Goal: Task Accomplishment & Management: Manage account settings

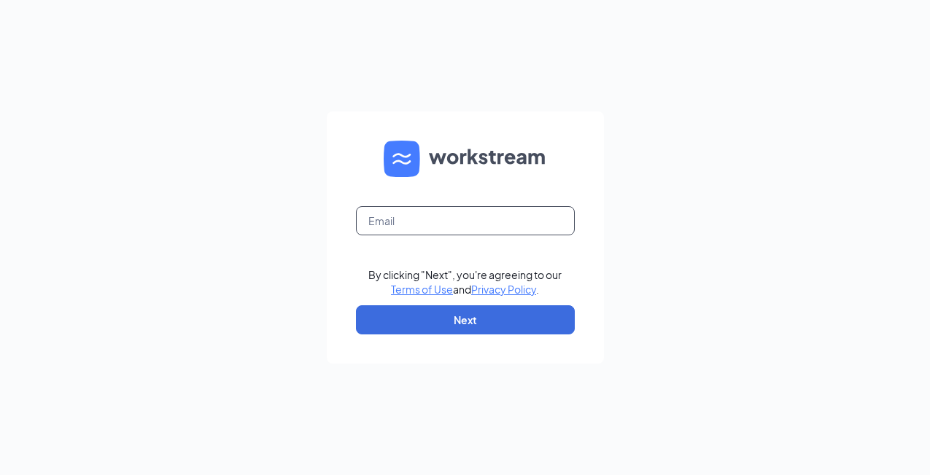
click at [424, 219] on input "text" at bounding box center [465, 220] width 219 height 29
type input "j"
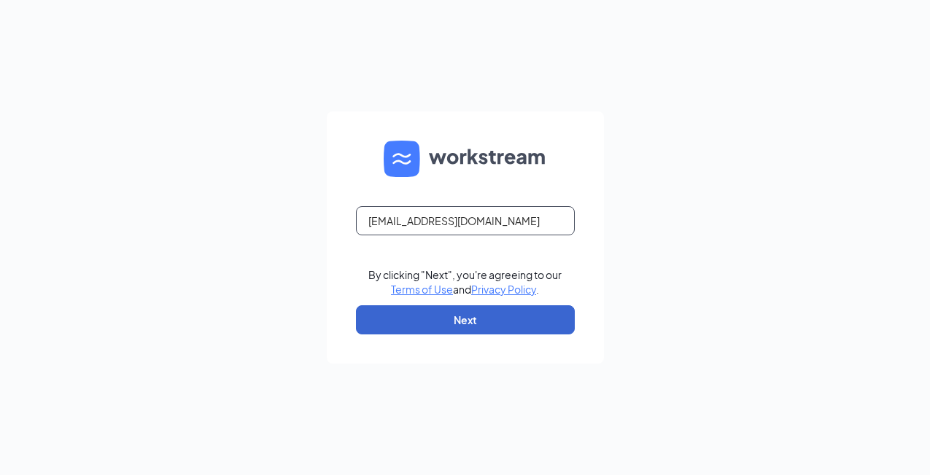
type input "k750037@kfc.com"
click at [486, 319] on button "Next" at bounding box center [465, 320] width 219 height 29
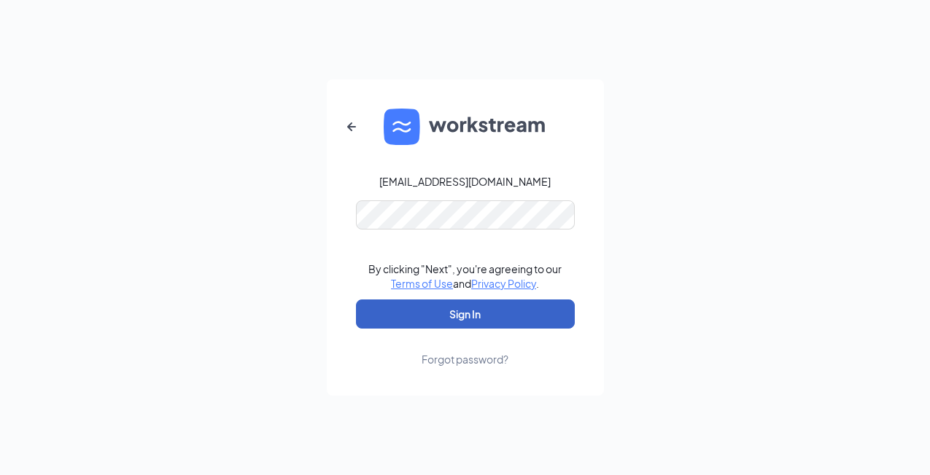
click at [469, 310] on button "Sign In" at bounding box center [465, 314] width 219 height 29
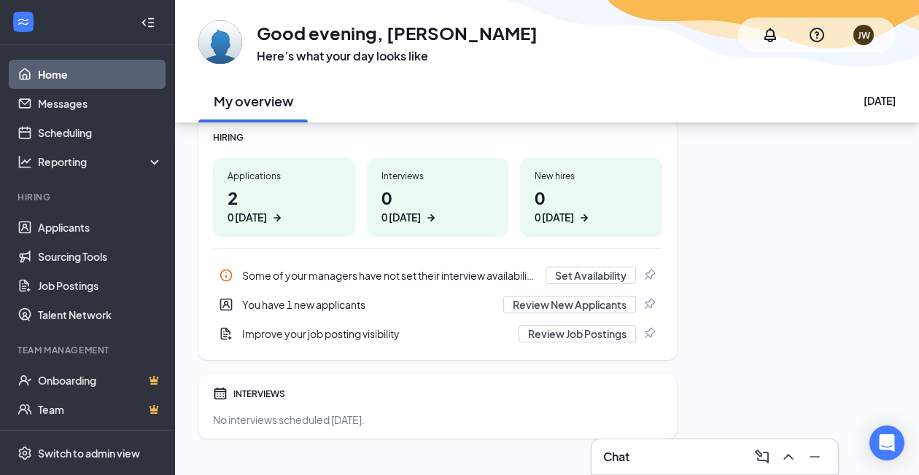
scroll to position [219, 0]
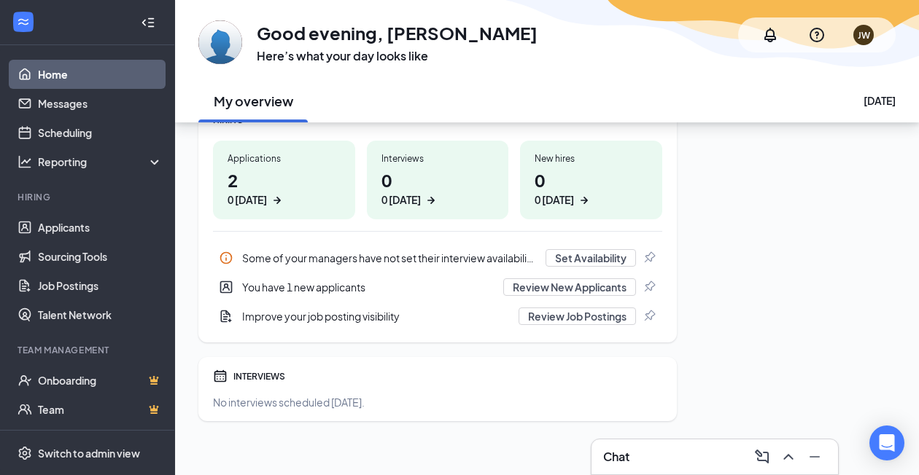
click at [642, 454] on div "Chat" at bounding box center [714, 457] width 223 height 23
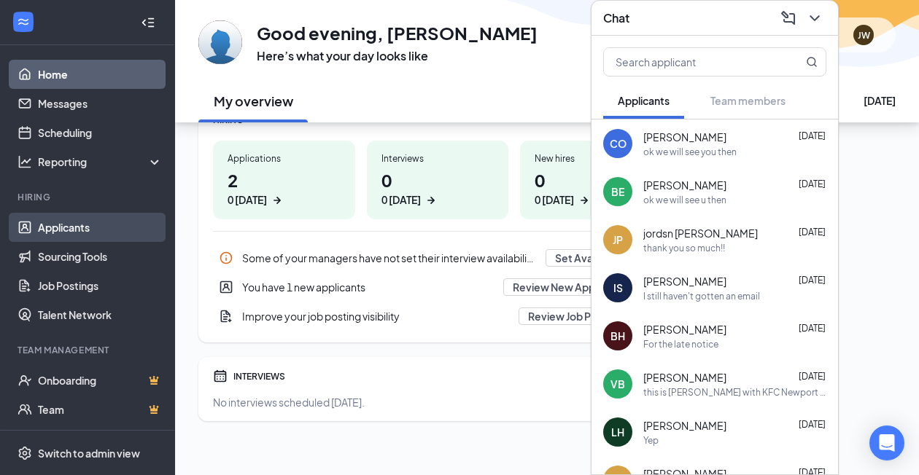
click at [68, 229] on link "Applicants" at bounding box center [100, 227] width 125 height 29
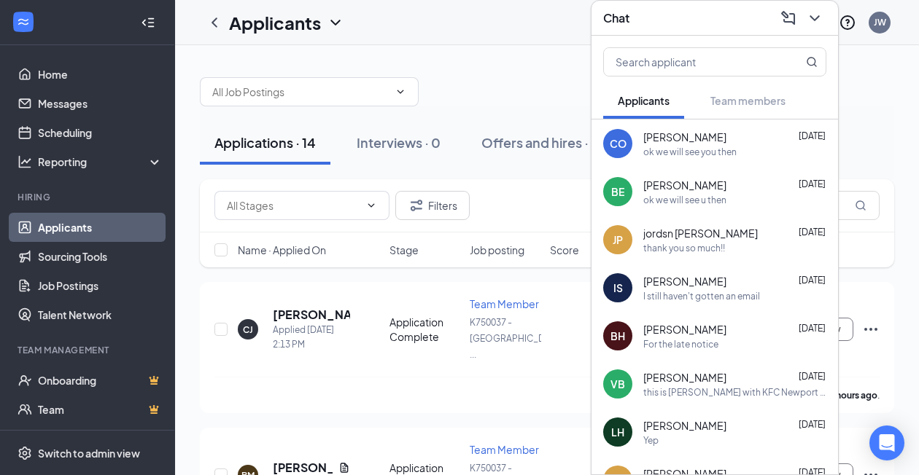
click at [534, 87] on div at bounding box center [547, 85] width 694 height 44
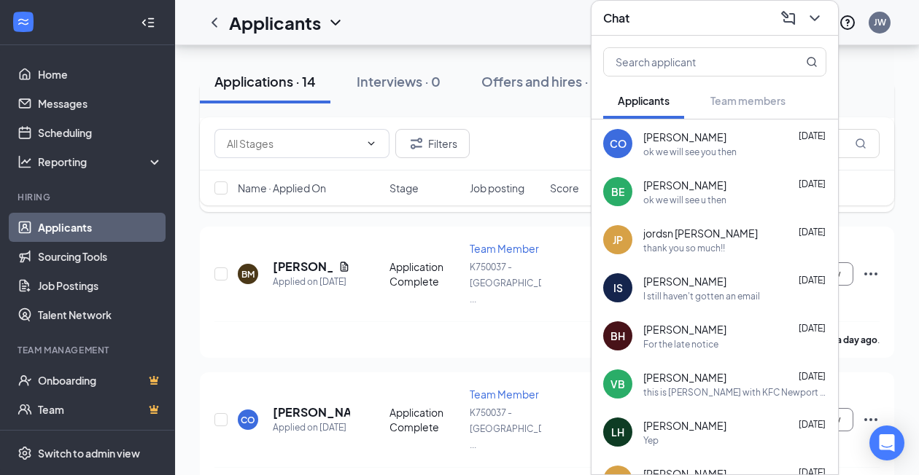
scroll to position [73, 0]
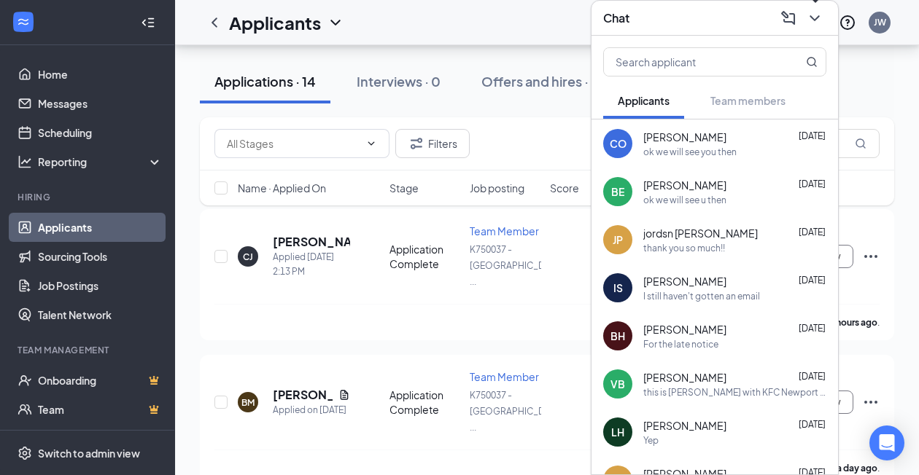
click at [816, 23] on icon "ChevronDown" at bounding box center [814, 17] width 17 height 17
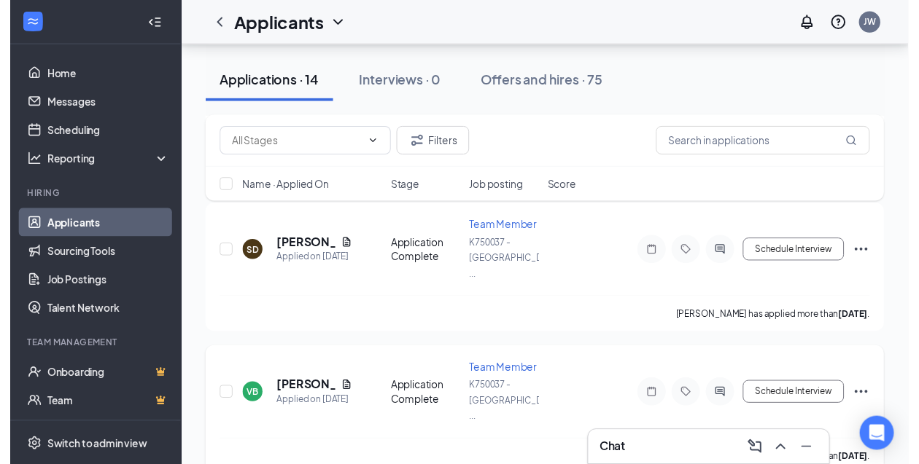
scroll to position [510, 0]
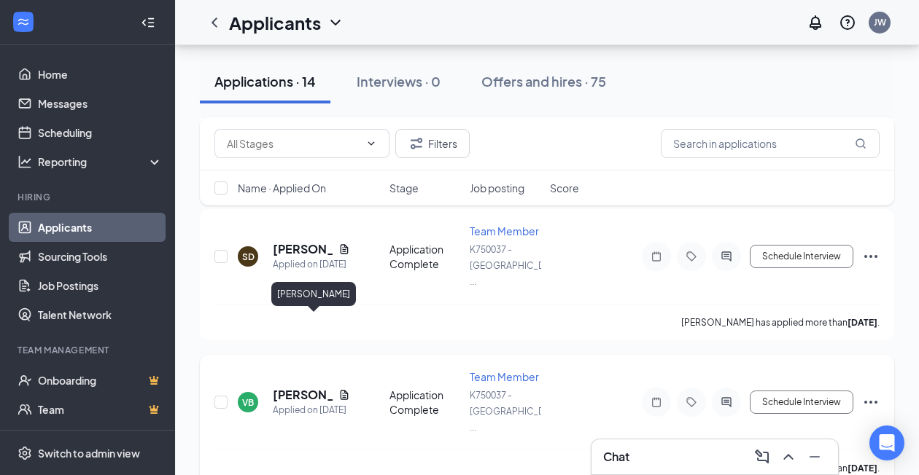
click at [277, 387] on h5 "[PERSON_NAME]" at bounding box center [303, 395] width 60 height 16
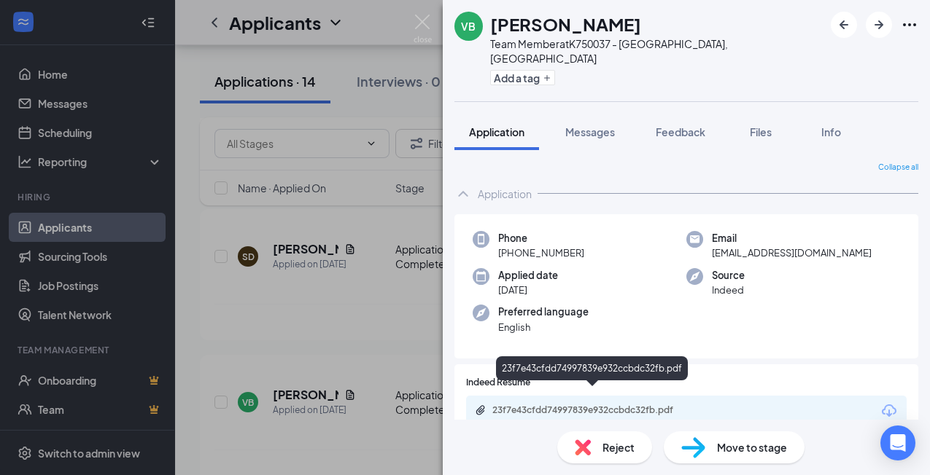
click at [593, 405] on div "23f7e43cfdd74997839e932ccbdc32fb.pdf" at bounding box center [594, 411] width 204 height 12
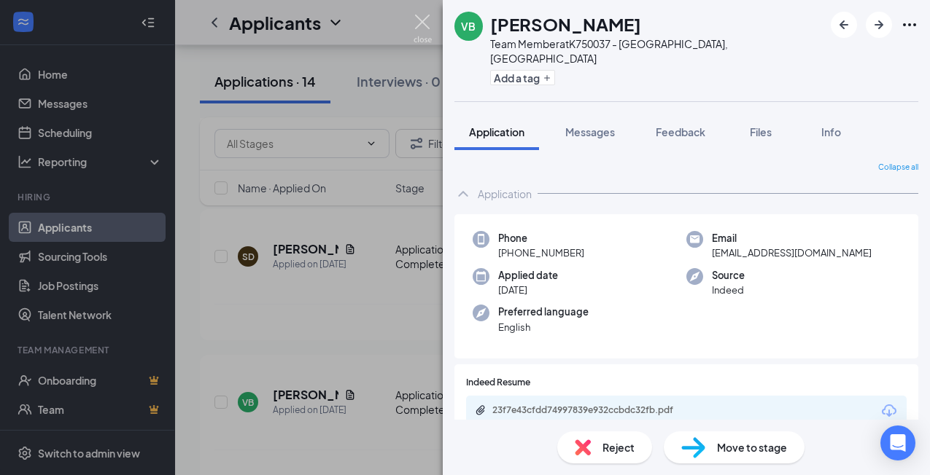
click at [427, 19] on img at bounding box center [422, 29] width 18 height 28
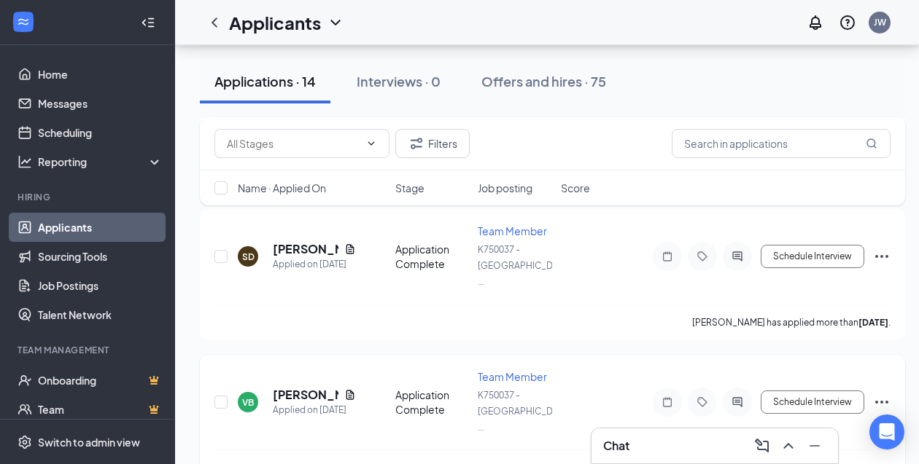
click at [886, 401] on icon "Ellipses" at bounding box center [881, 402] width 13 height 3
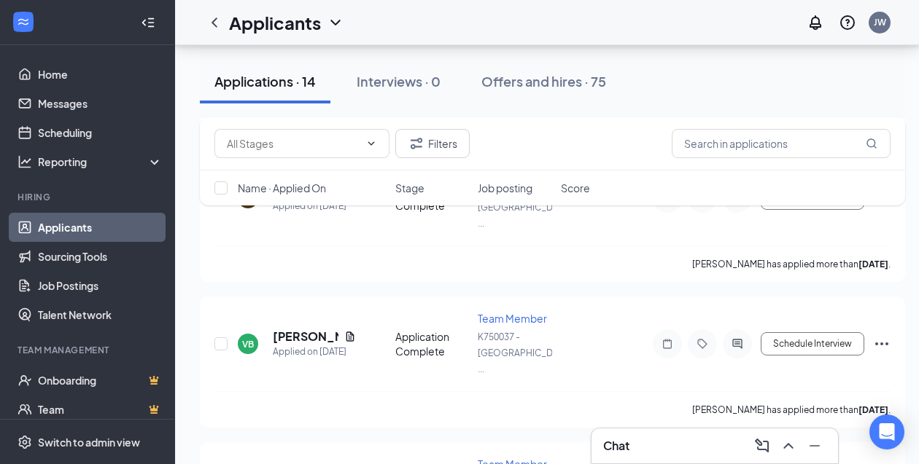
scroll to position [598, 0]
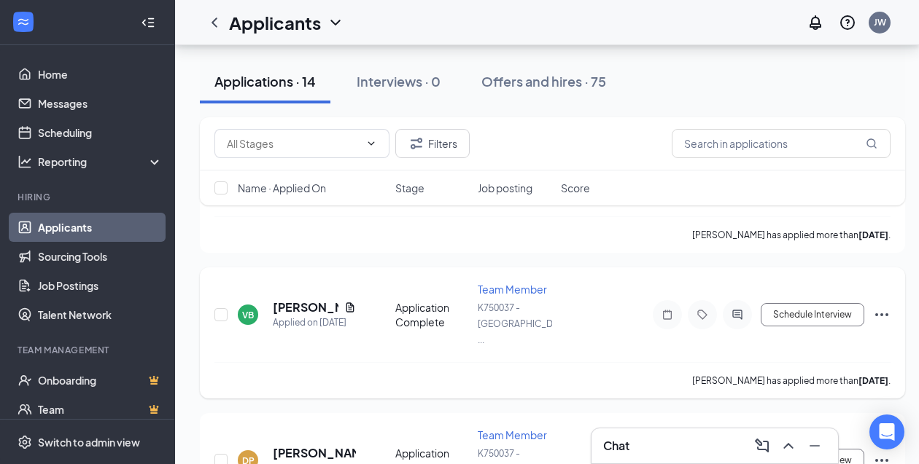
click at [887, 314] on icon "Ellipses" at bounding box center [881, 315] width 13 height 3
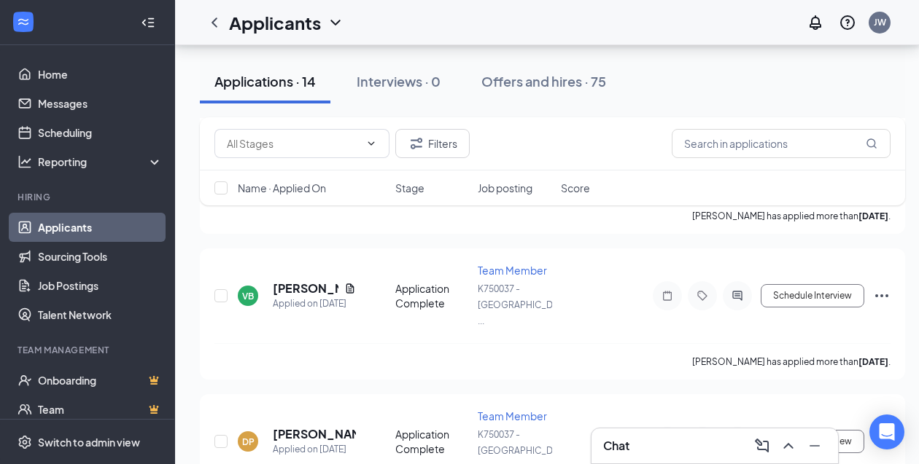
scroll to position [627, 0]
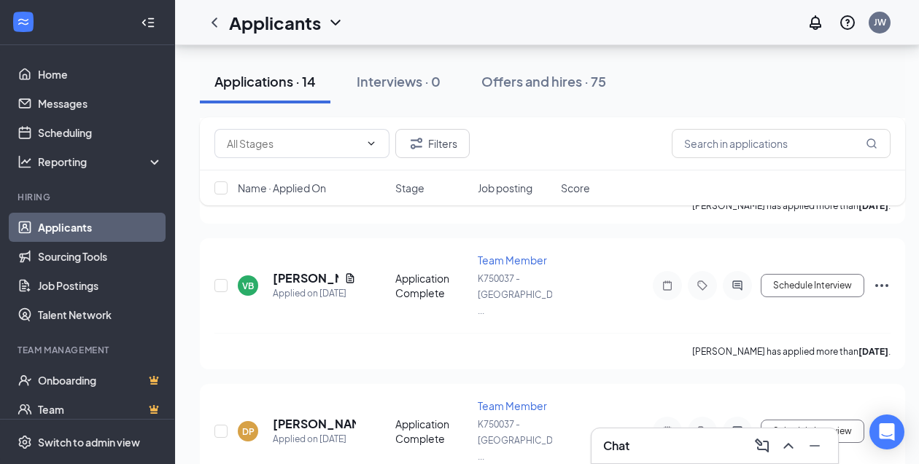
click at [885, 216] on div "Filters Name · Applied On Stage Job posting Score" at bounding box center [552, 168] width 705 height 103
click at [880, 214] on div "Filters Name · Applied On Stage Job posting Score" at bounding box center [552, 168] width 705 height 103
click at [879, 210] on div "Filters Name · Applied On Stage Job posting Score" at bounding box center [552, 168] width 705 height 103
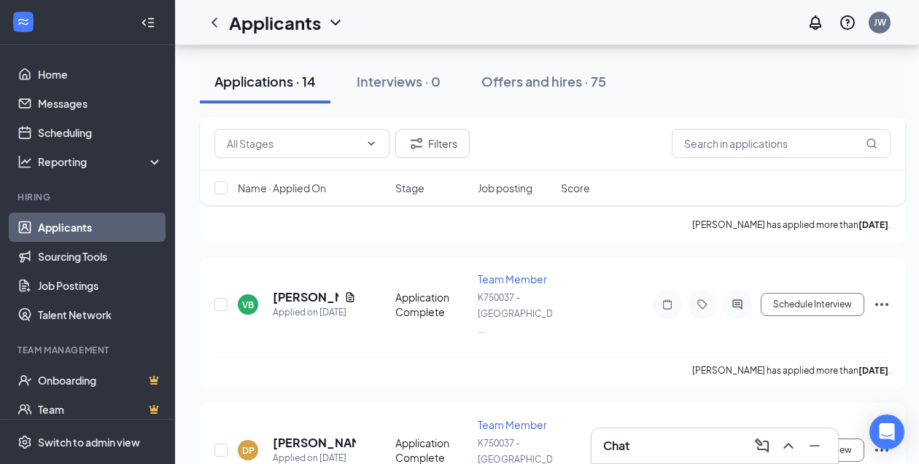
scroll to position [598, 0]
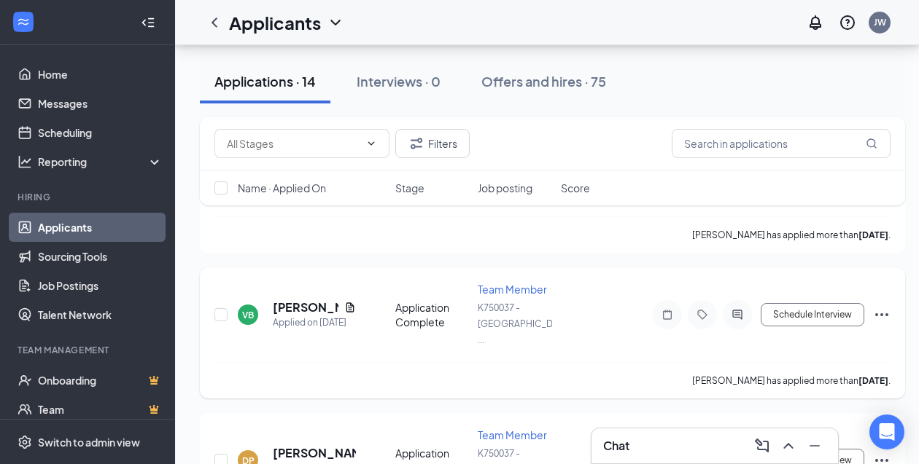
click at [879, 306] on icon "Ellipses" at bounding box center [881, 314] width 17 height 17
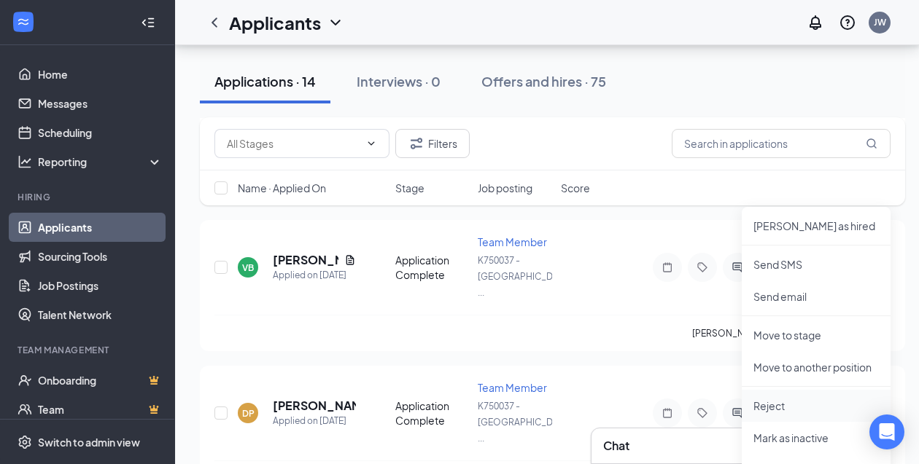
scroll to position [671, 0]
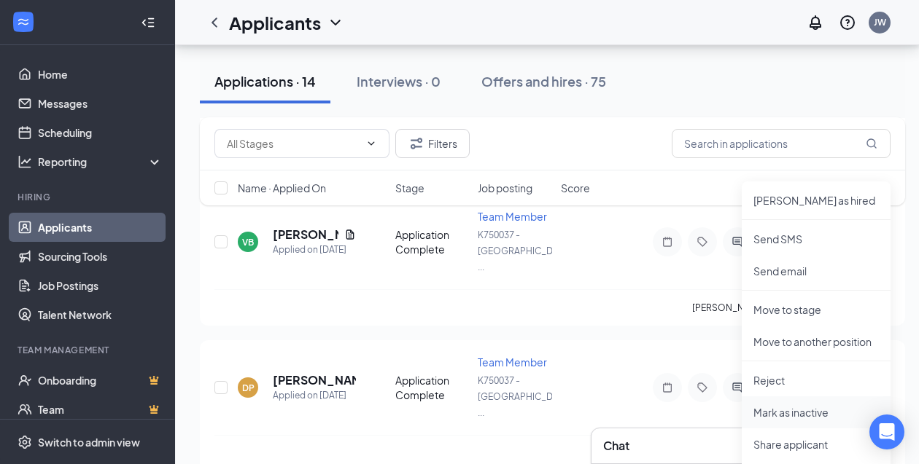
click at [835, 416] on p "Mark as inactive" at bounding box center [815, 412] width 125 height 15
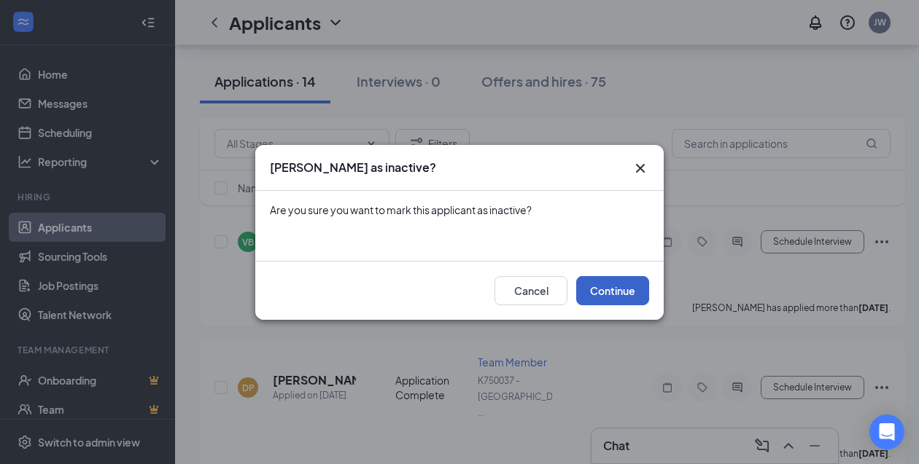
click at [626, 281] on button "Continue" at bounding box center [612, 290] width 73 height 29
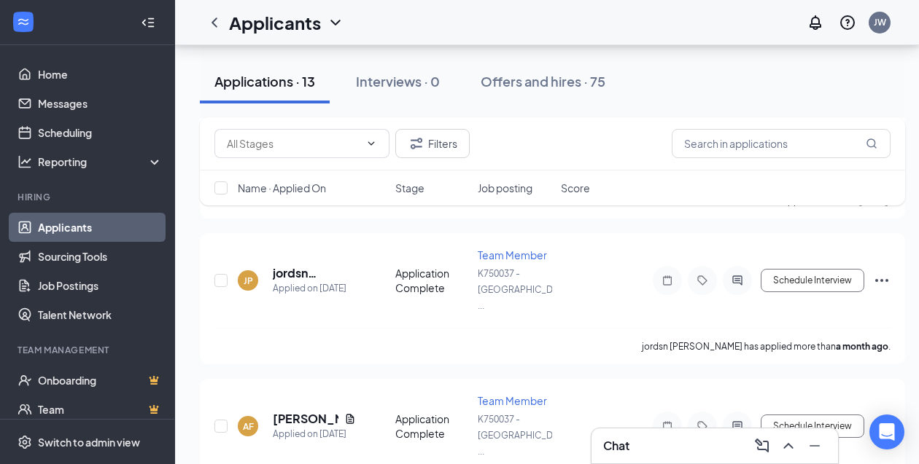
scroll to position [1508, 0]
click at [883, 417] on icon "Ellipses" at bounding box center [881, 425] width 17 height 17
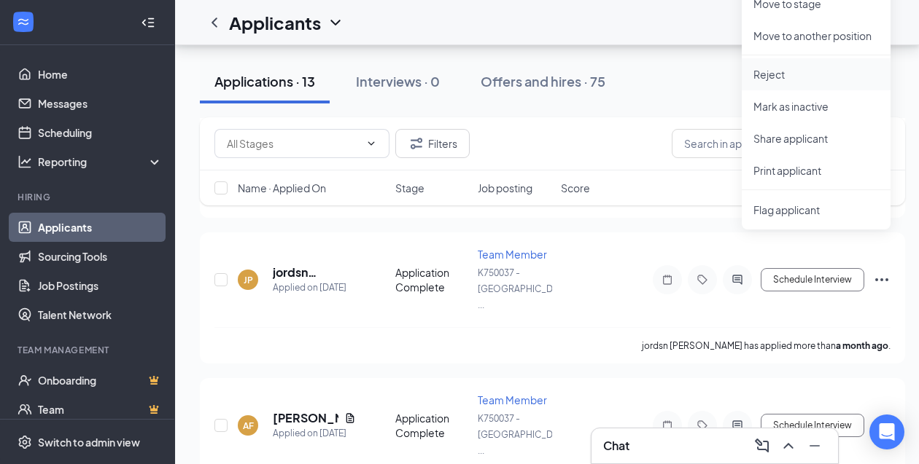
click at [790, 71] on p "Reject" at bounding box center [815, 74] width 125 height 15
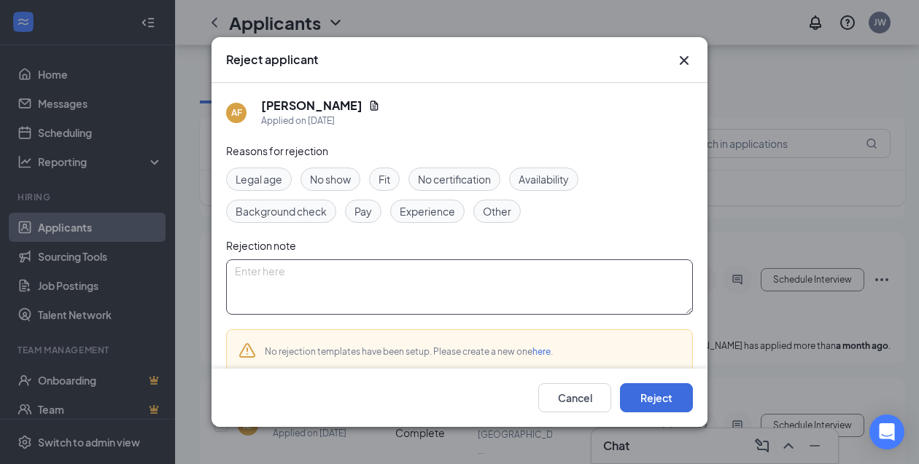
click at [280, 271] on textarea at bounding box center [459, 287] width 467 height 55
type textarea "never finished paperwork and could not contact"
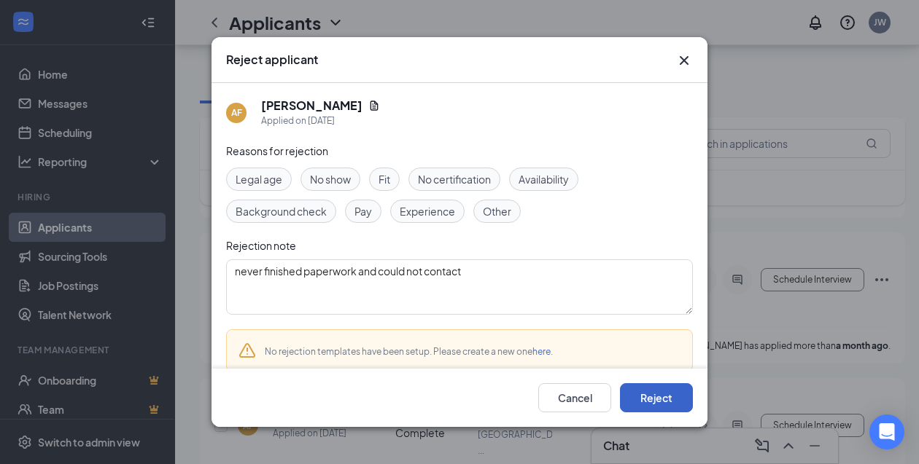
click at [675, 407] on button "Reject" at bounding box center [656, 398] width 73 height 29
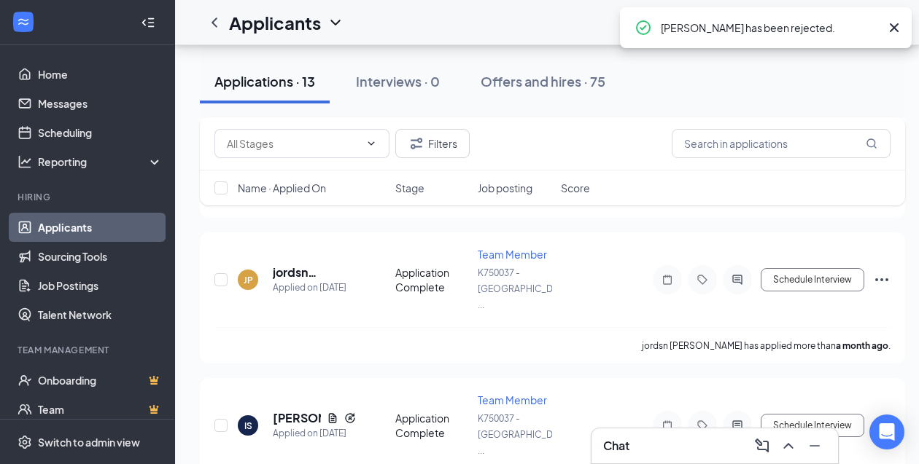
scroll to position [1378, 0]
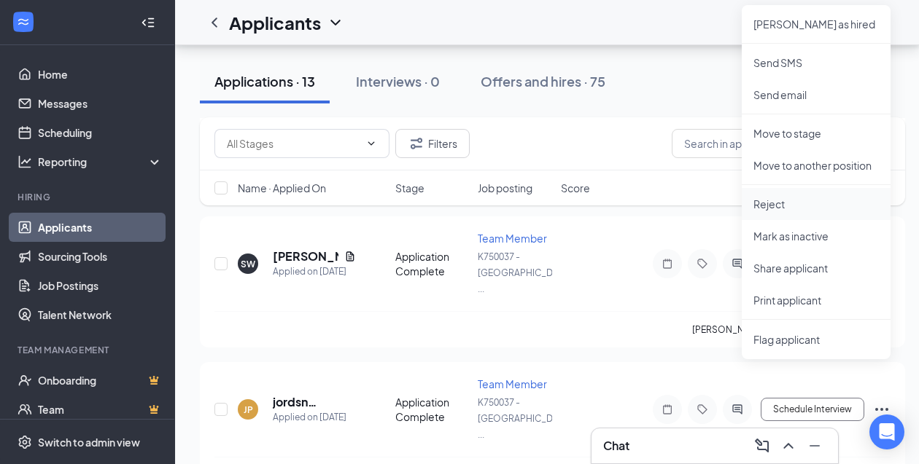
click at [771, 206] on p "Reject" at bounding box center [815, 204] width 125 height 15
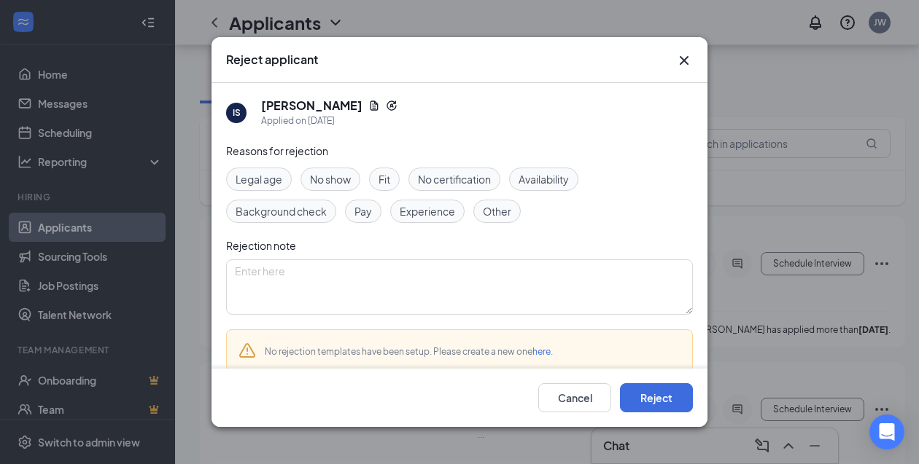
click at [494, 211] on span "Other" at bounding box center [497, 211] width 28 height 16
click at [677, 395] on button "Reject" at bounding box center [656, 398] width 73 height 29
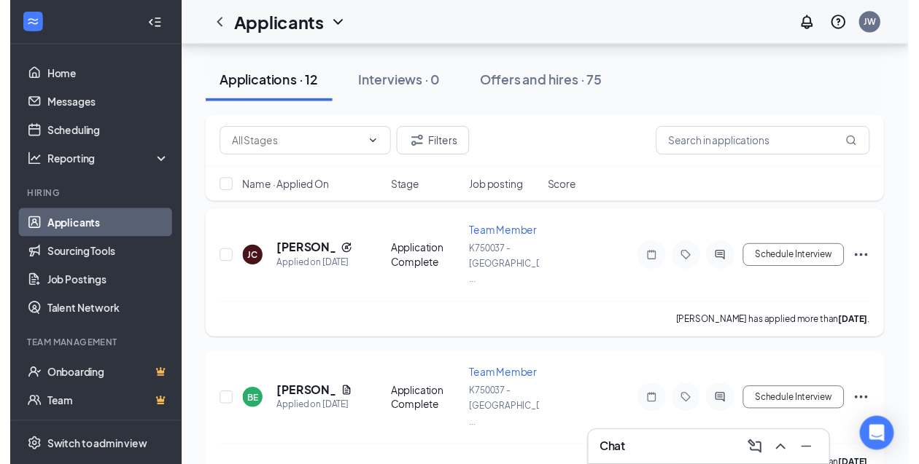
scroll to position [1102, 0]
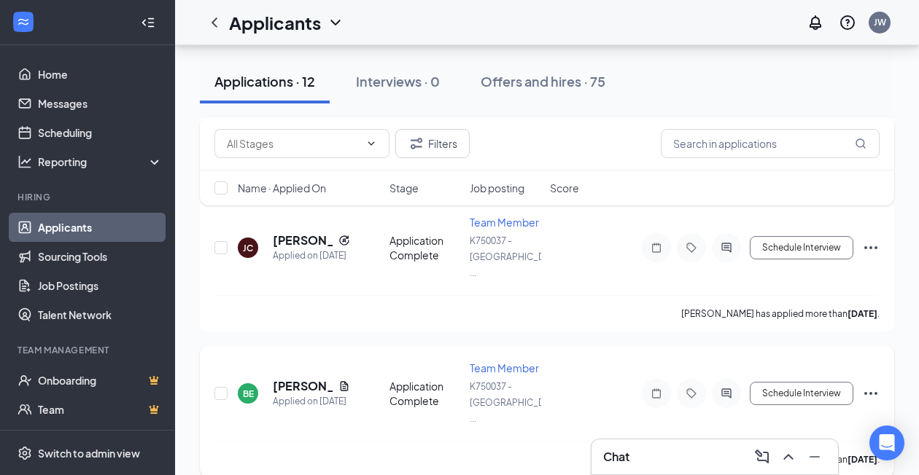
click at [865, 385] on icon "Ellipses" at bounding box center [870, 393] width 17 height 17
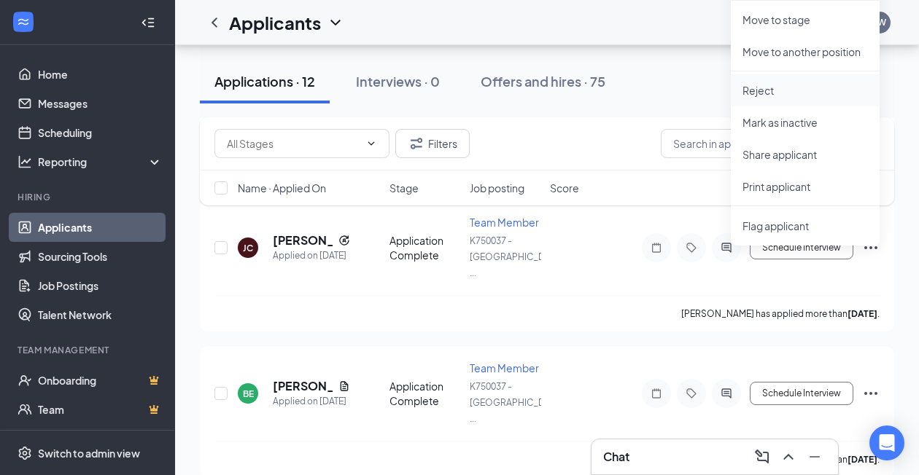
click at [748, 90] on p "Reject" at bounding box center [804, 90] width 125 height 15
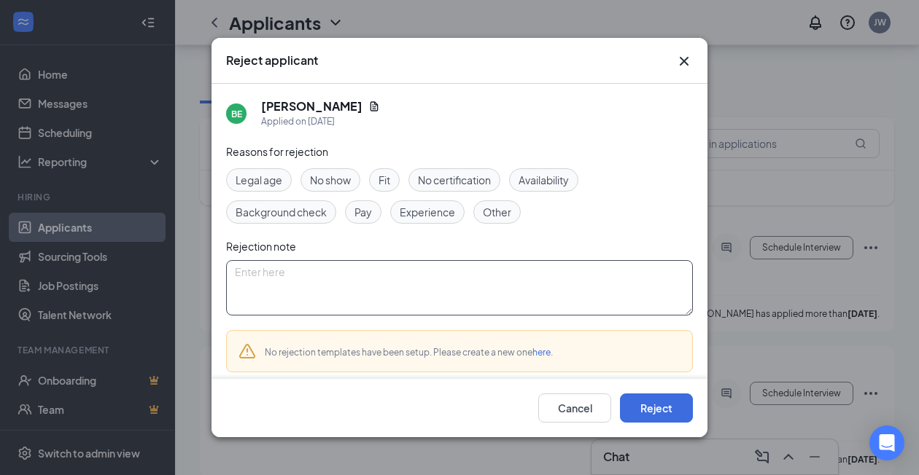
click at [268, 282] on textarea at bounding box center [459, 287] width 467 height 55
type textarea "never showed up for interview"
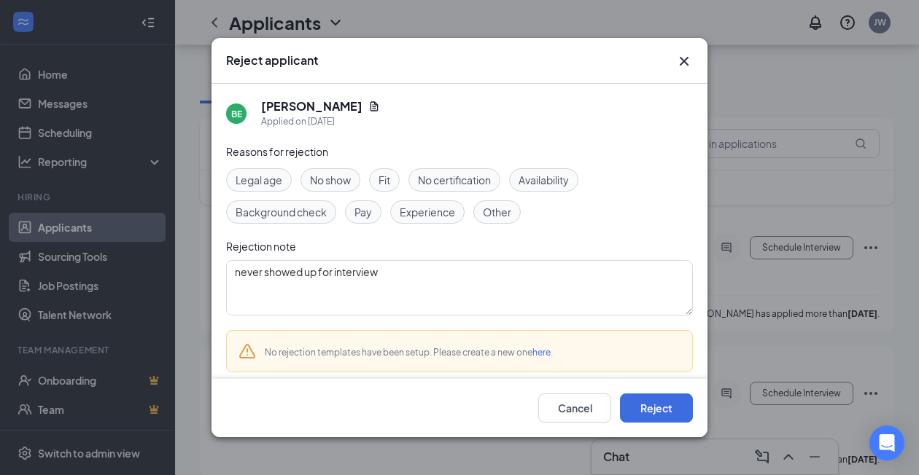
drag, startPoint x: 330, startPoint y: 182, endPoint x: 348, endPoint y: 206, distance: 29.8
click at [330, 182] on span "No show" at bounding box center [330, 180] width 41 height 16
click at [649, 407] on button "Reject" at bounding box center [656, 408] width 73 height 29
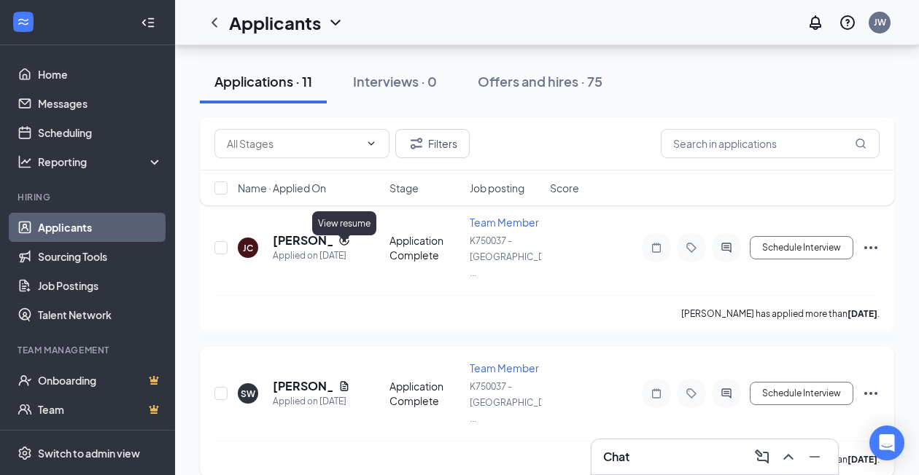
click at [346, 381] on icon "Document" at bounding box center [345, 385] width 8 height 9
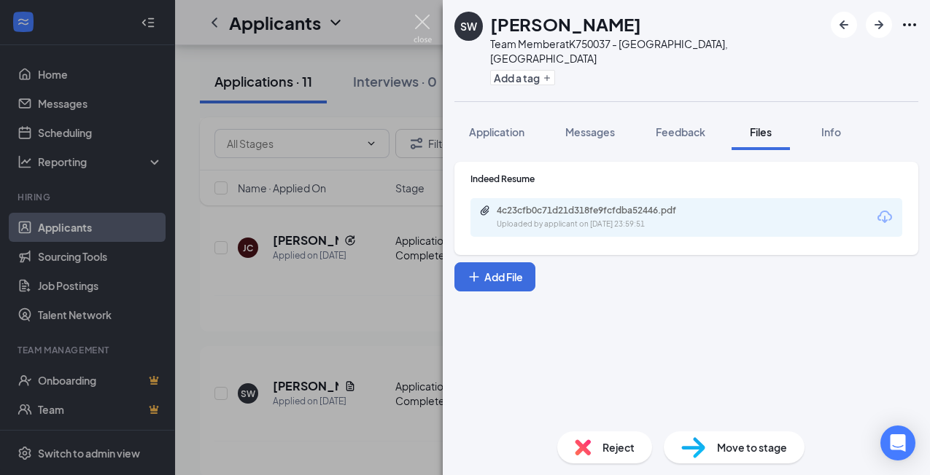
click at [424, 20] on img at bounding box center [422, 29] width 18 height 28
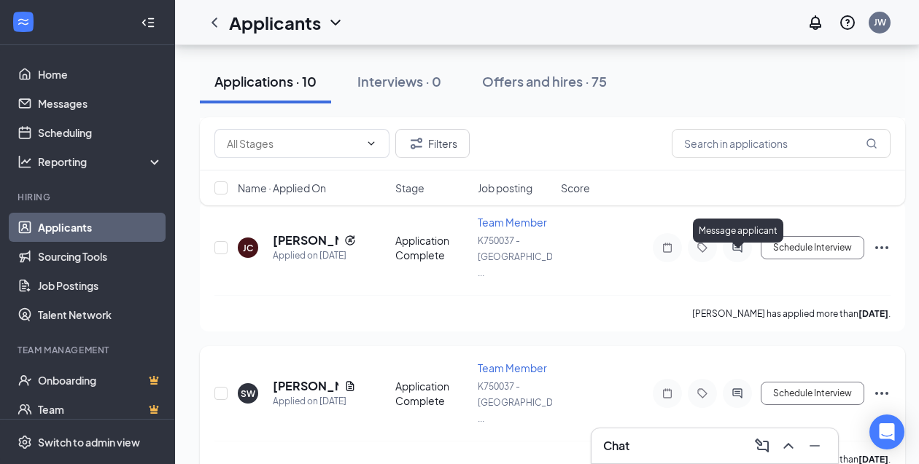
click at [736, 388] on icon "ActiveChat" at bounding box center [736, 394] width 17 height 12
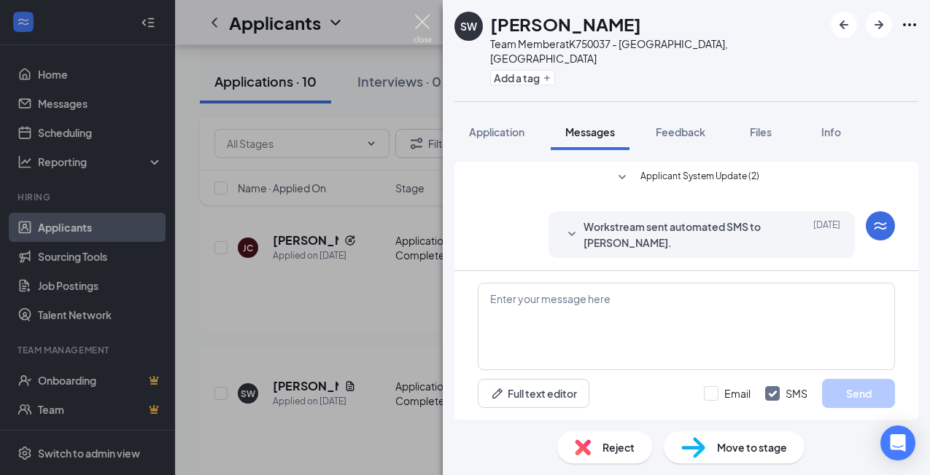
click at [426, 20] on img at bounding box center [422, 29] width 18 height 28
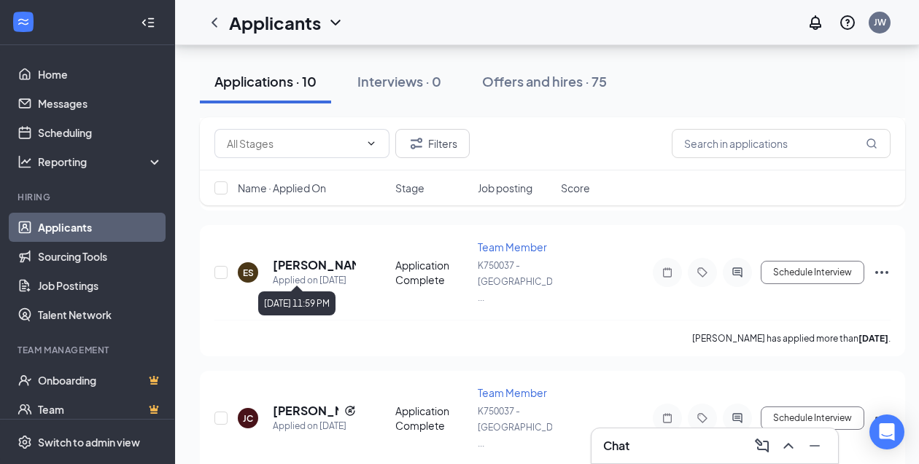
scroll to position [2416, 0]
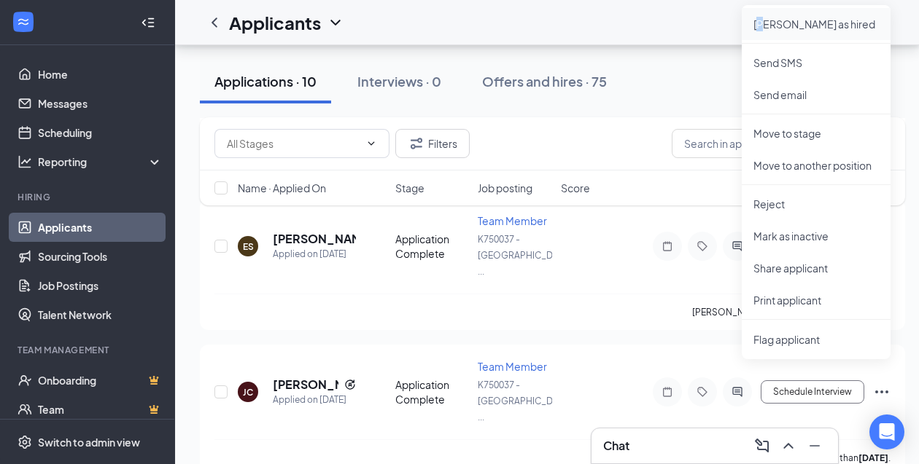
click at [764, 23] on p "[PERSON_NAME] as hired" at bounding box center [815, 24] width 125 height 15
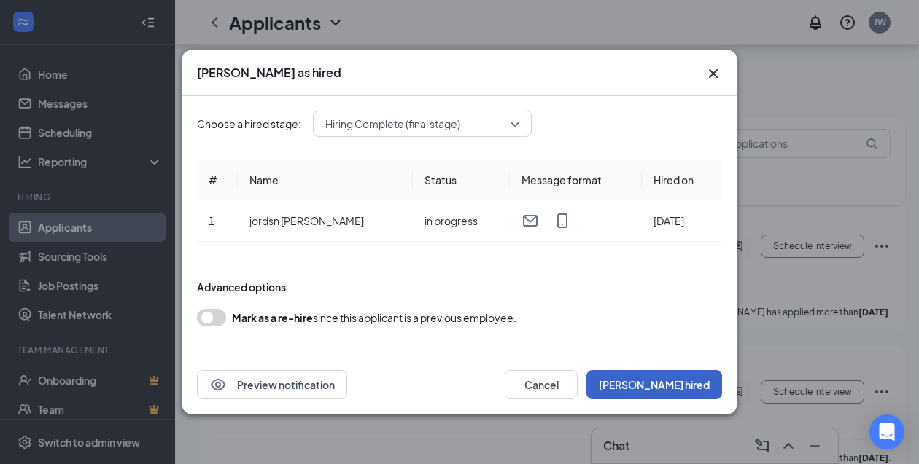
click at [682, 386] on button "[PERSON_NAME] hired" at bounding box center [654, 384] width 136 height 29
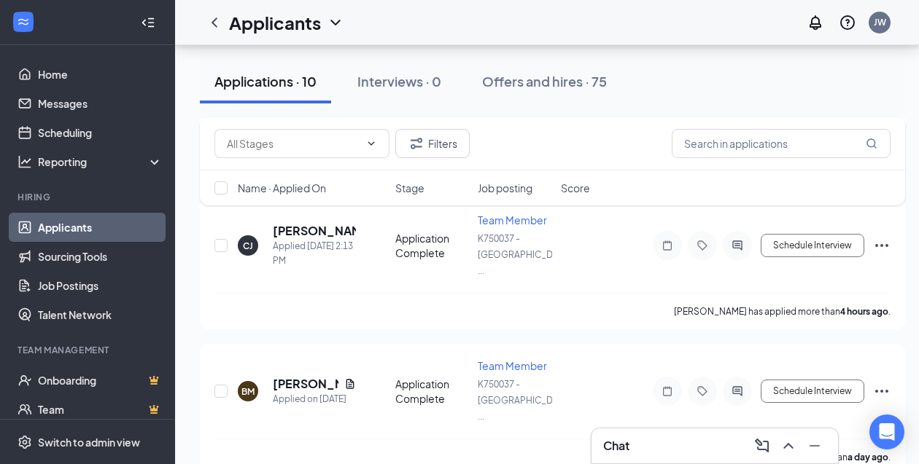
scroll to position [1541, 0]
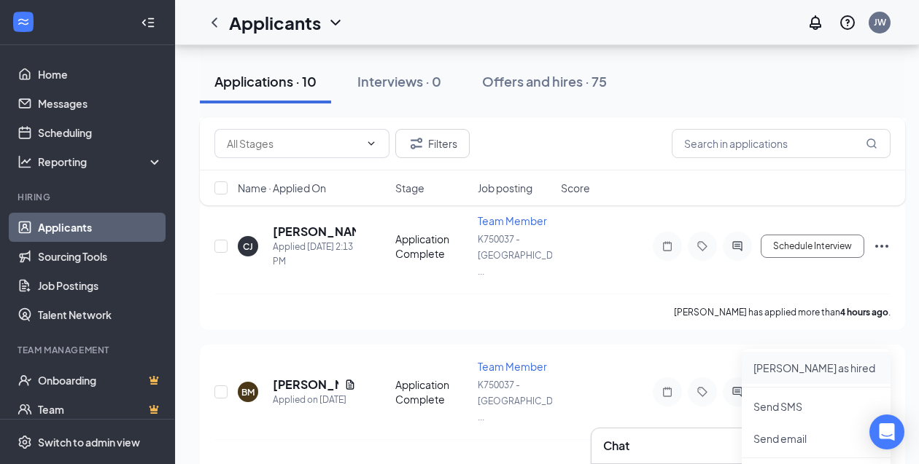
click at [776, 369] on p "[PERSON_NAME] as hired" at bounding box center [815, 368] width 125 height 15
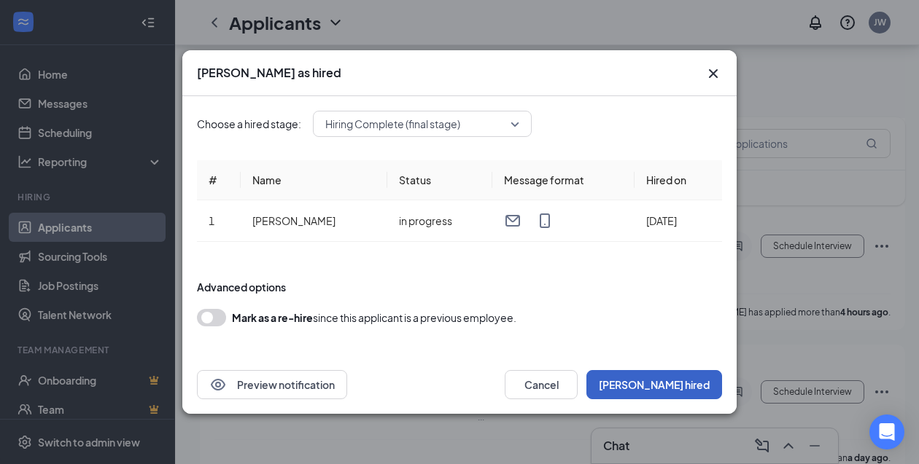
click at [678, 377] on button "[PERSON_NAME] hired" at bounding box center [654, 384] width 136 height 29
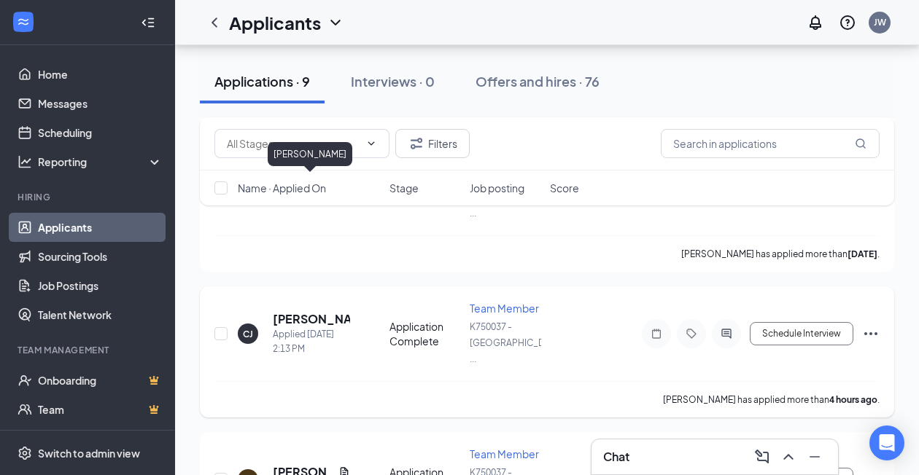
scroll to position [1167, 0]
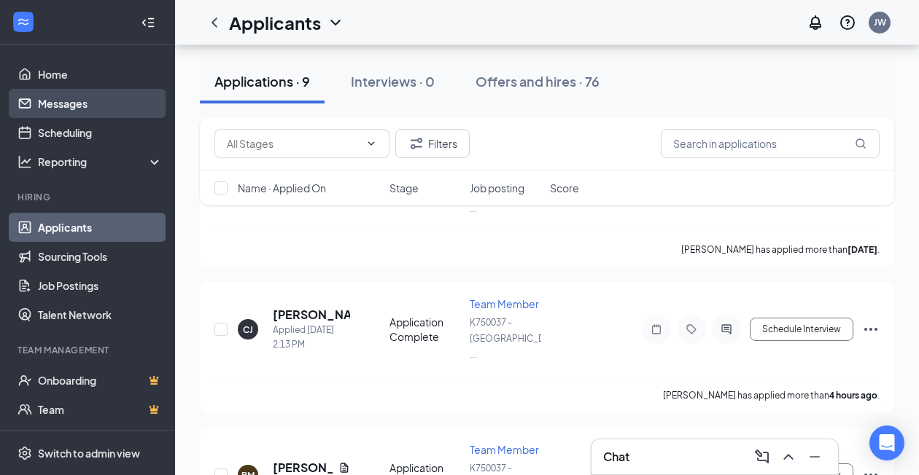
click at [39, 98] on link "Messages" at bounding box center [100, 103] width 125 height 29
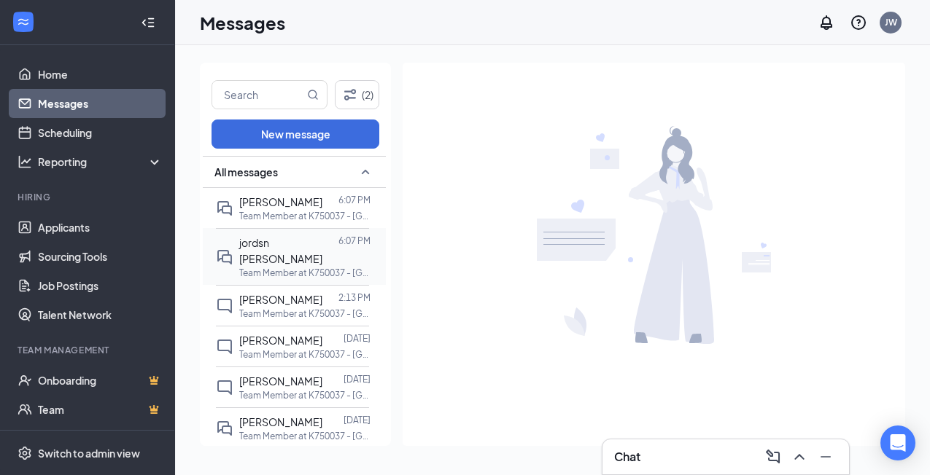
click at [281, 267] on p "Team Member at K750037 - [GEOGRAPHIC_DATA], [GEOGRAPHIC_DATA]" at bounding box center [304, 273] width 131 height 12
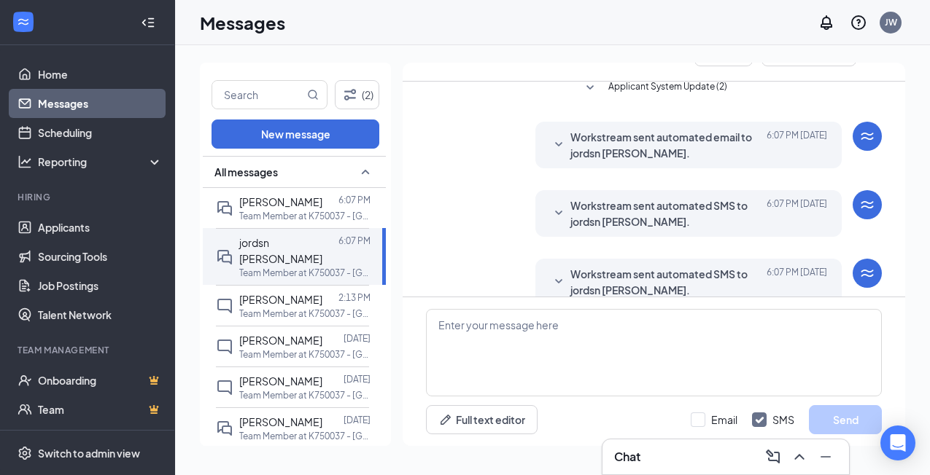
scroll to position [463, 0]
click at [535, 337] on textarea at bounding box center [654, 352] width 456 height 87
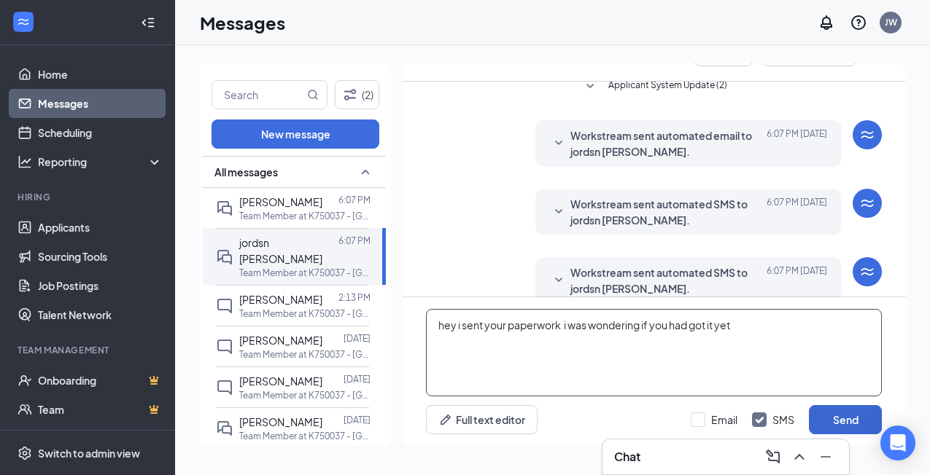
type textarea "hey i sent your paperwork i was wondering if you had got it yet"
click at [834, 422] on button "Send" at bounding box center [845, 419] width 73 height 29
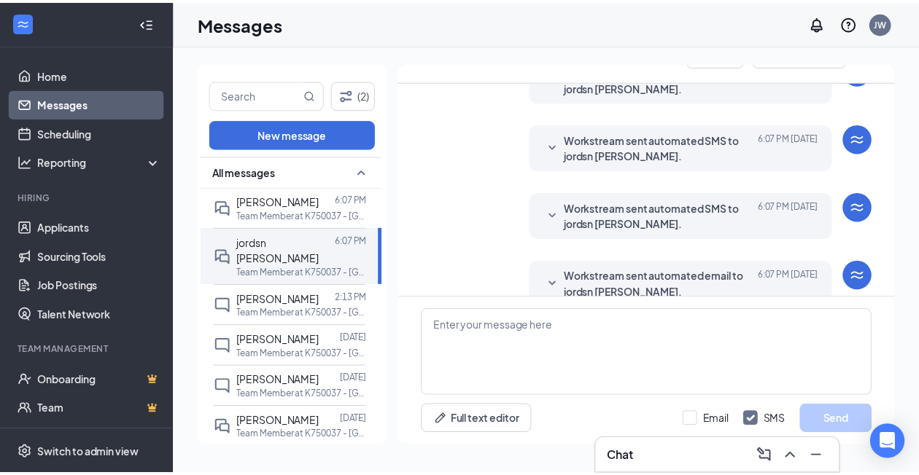
scroll to position [558, 0]
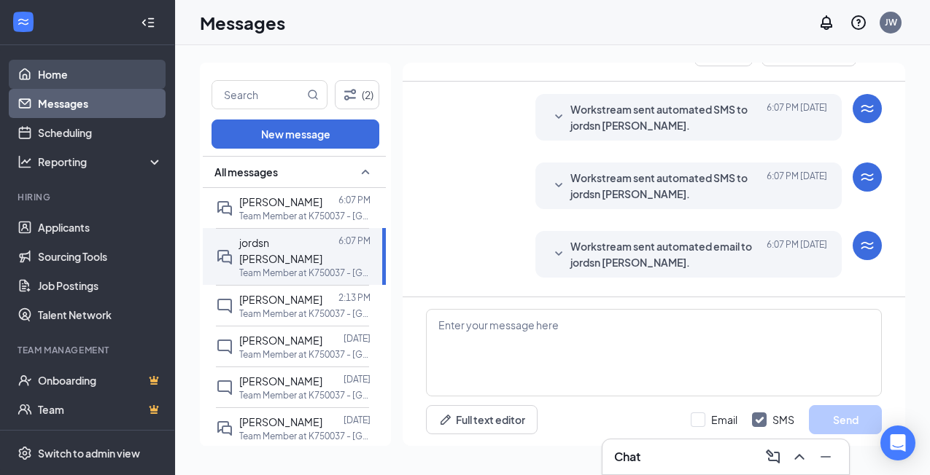
click at [58, 72] on link "Home" at bounding box center [100, 74] width 125 height 29
